Goal: Find specific page/section: Find specific page/section

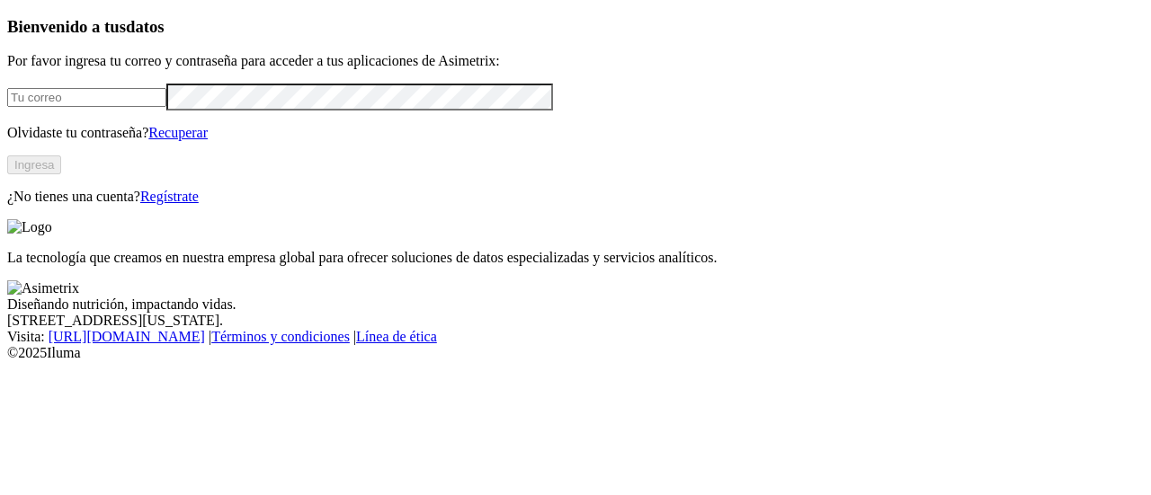
type input "[PERSON_NAME][EMAIL_ADDRESS][PERSON_NAME][DOMAIN_NAME]"
click at [61, 174] on button "Ingresa" at bounding box center [34, 165] width 54 height 19
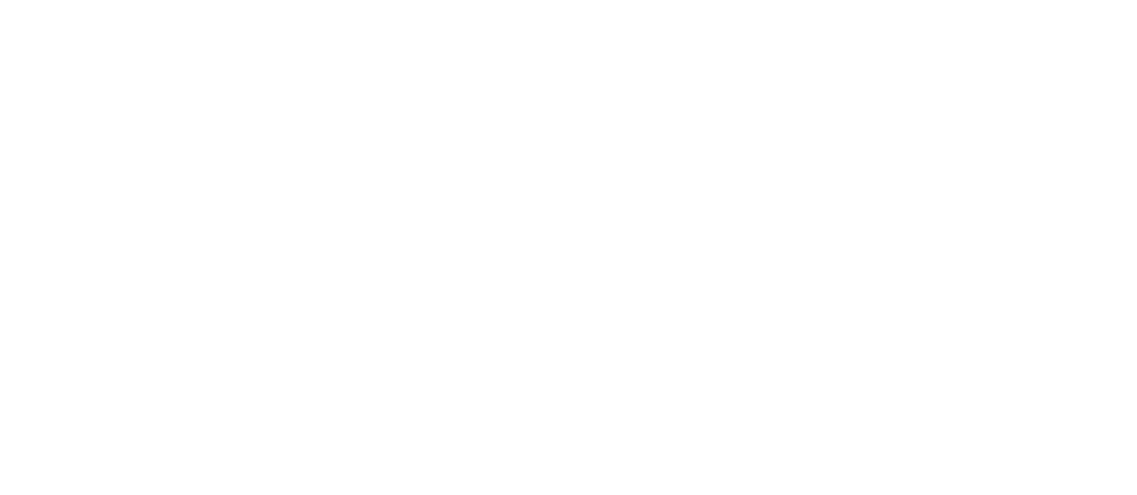
scroll to position [225, 0]
